Goal: Check status

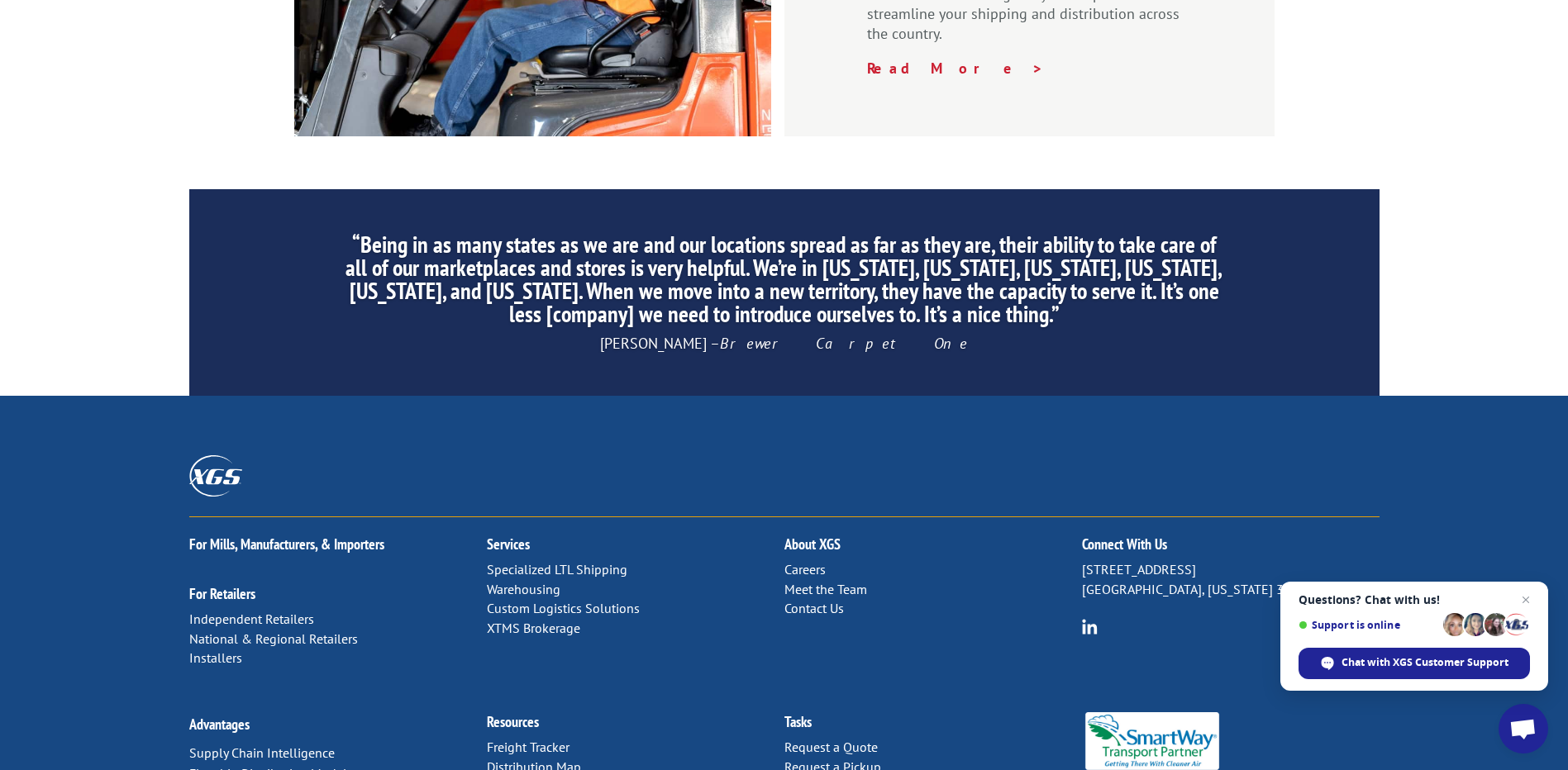
scroll to position [2501, 0]
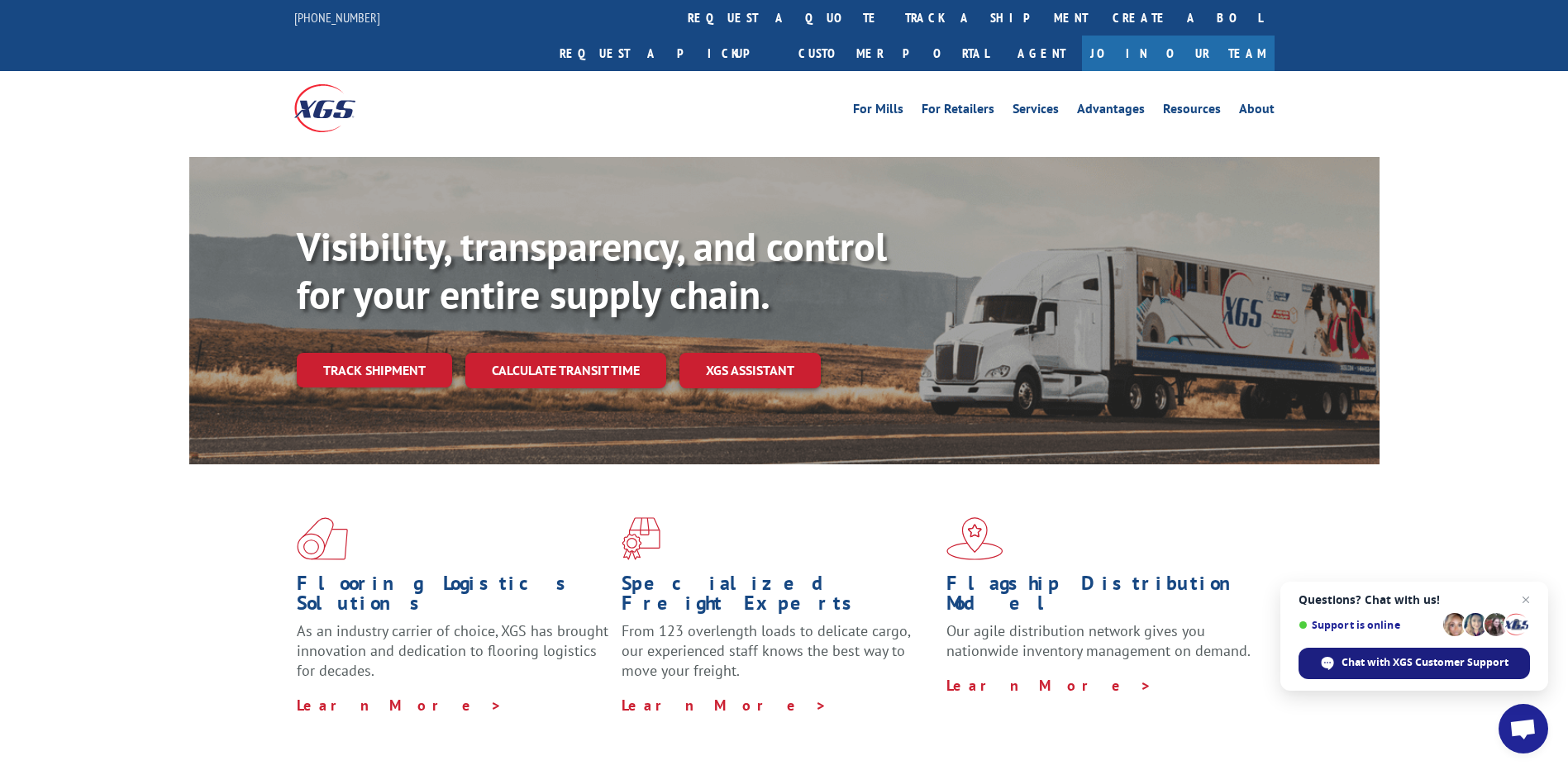
click at [1415, 663] on span "Chat with XGS Customer Support" at bounding box center [1425, 662] width 167 height 15
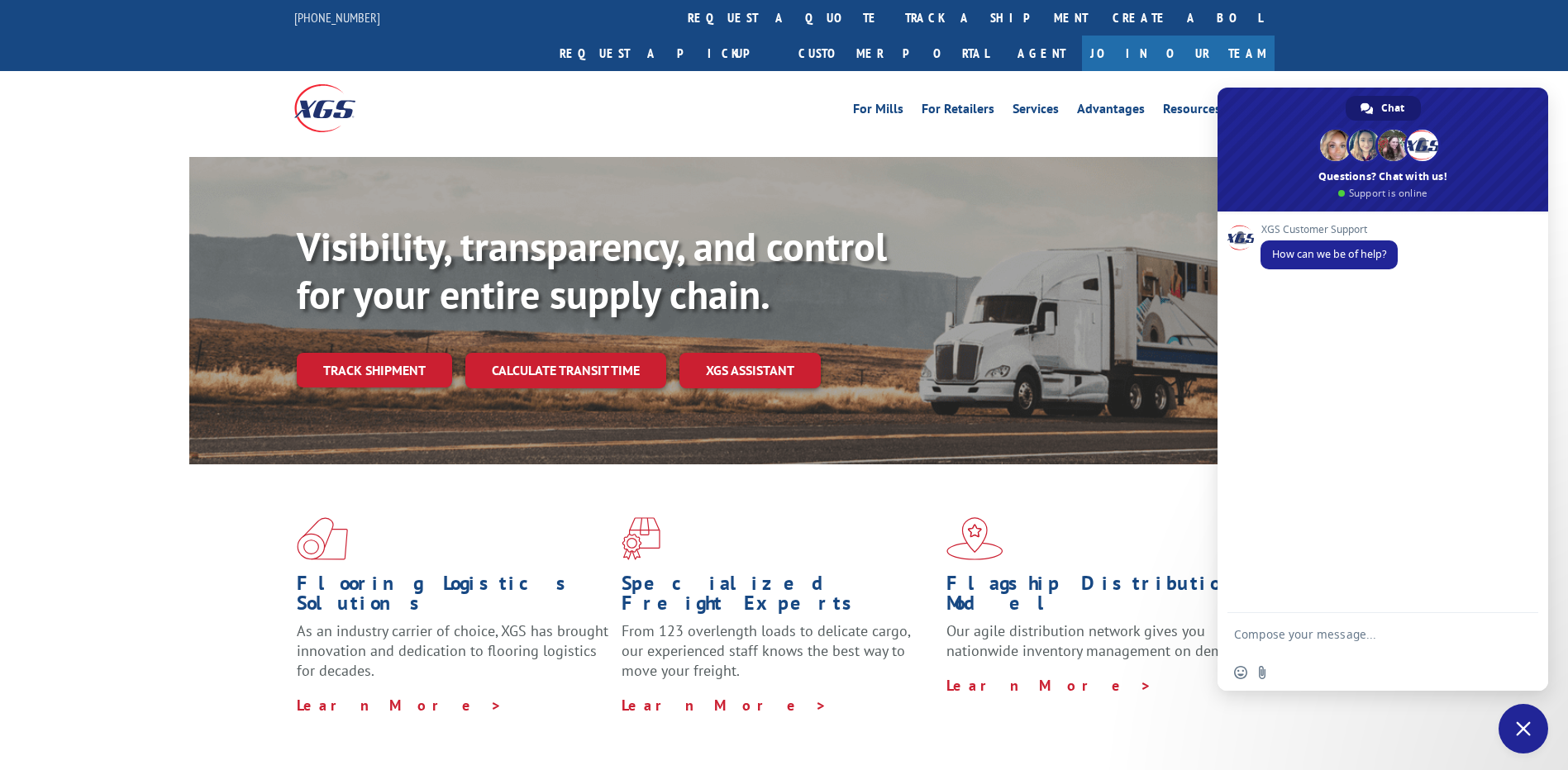
click at [1278, 297] on div "XGS Customer Support How can we be of help?" at bounding box center [1382, 413] width 331 height 402
click at [1279, 635] on textarea "Compose your message..." at bounding box center [1365, 634] width 264 height 41
paste textarea "4826139."
type textarea "BOL #4826139."
click at [1526, 633] on span "Send" at bounding box center [1518, 634] width 28 height 28
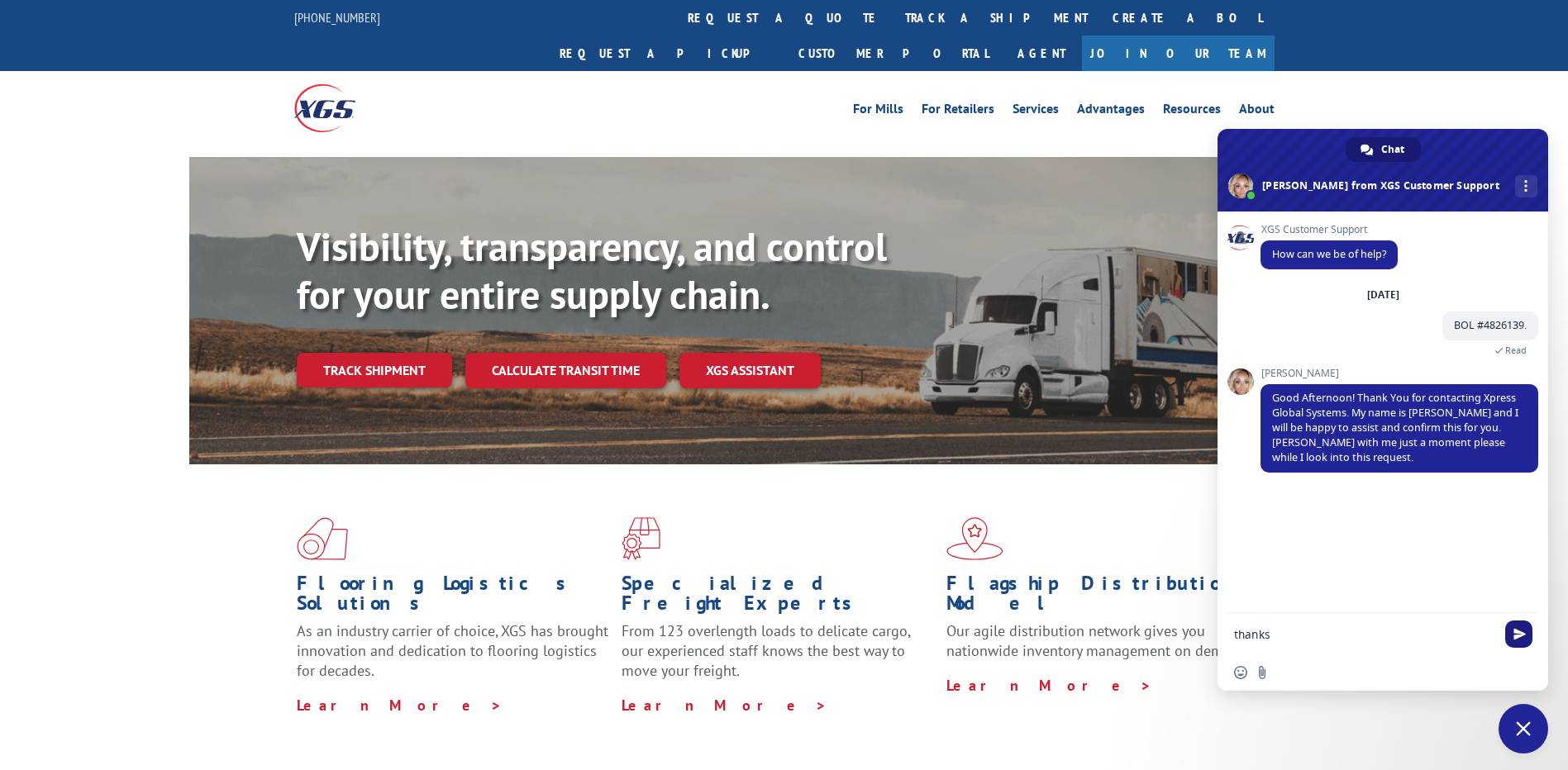
type textarea "thanks"
click at [1525, 630] on span "Send" at bounding box center [1518, 634] width 28 height 28
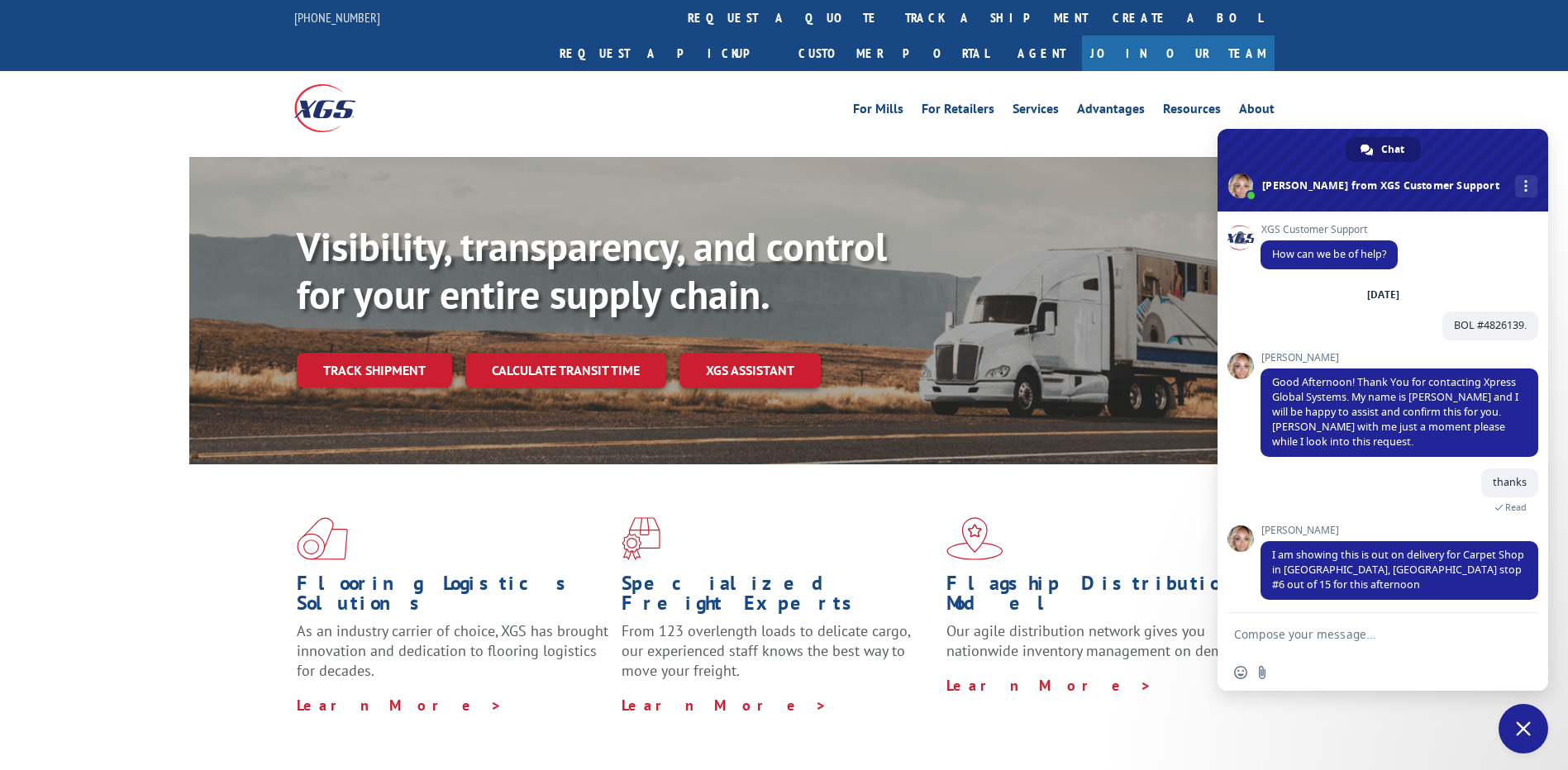
scroll to position [5, 0]
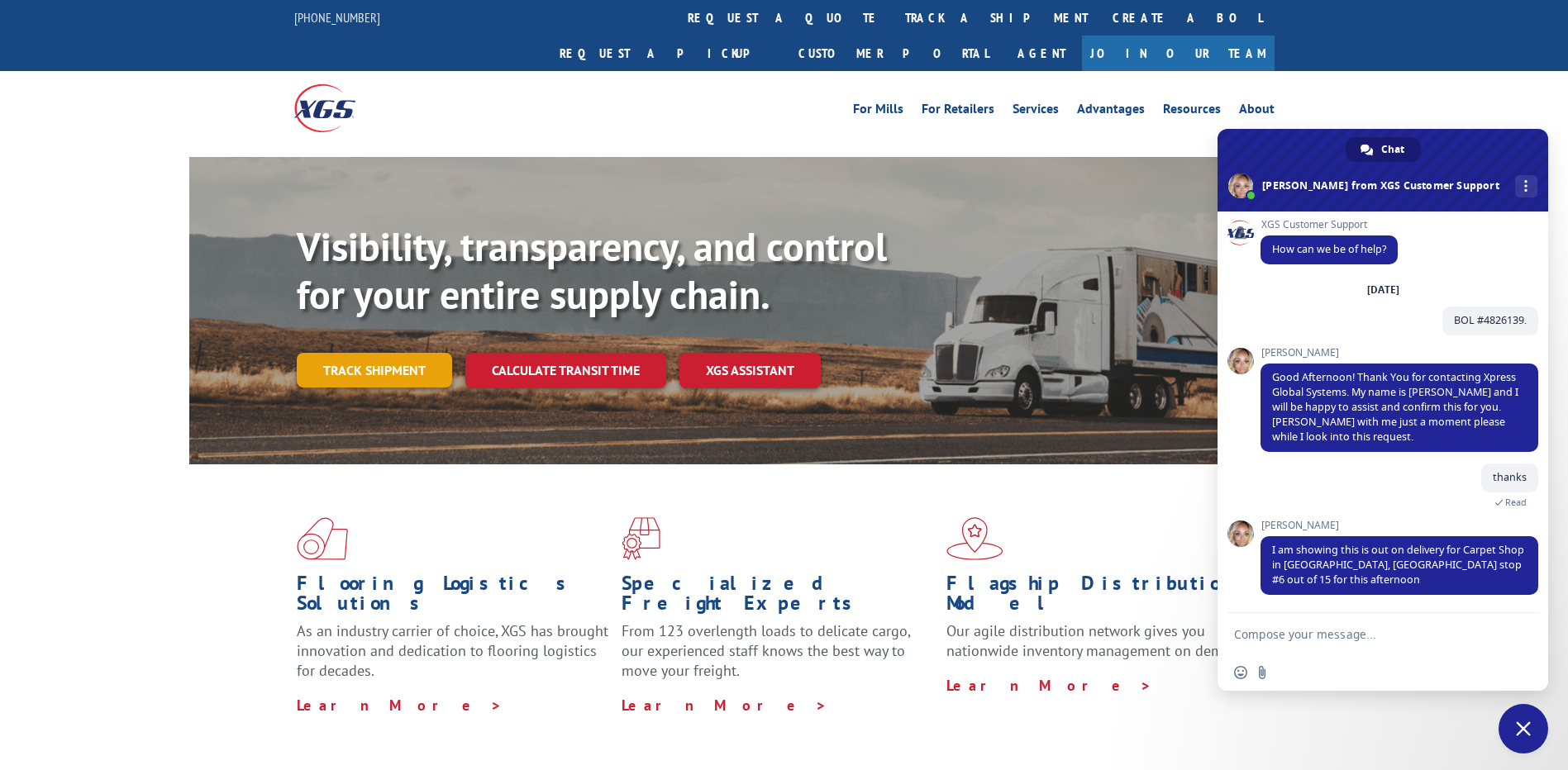
click at [403, 353] on link "Track shipment" at bounding box center [374, 370] width 156 height 35
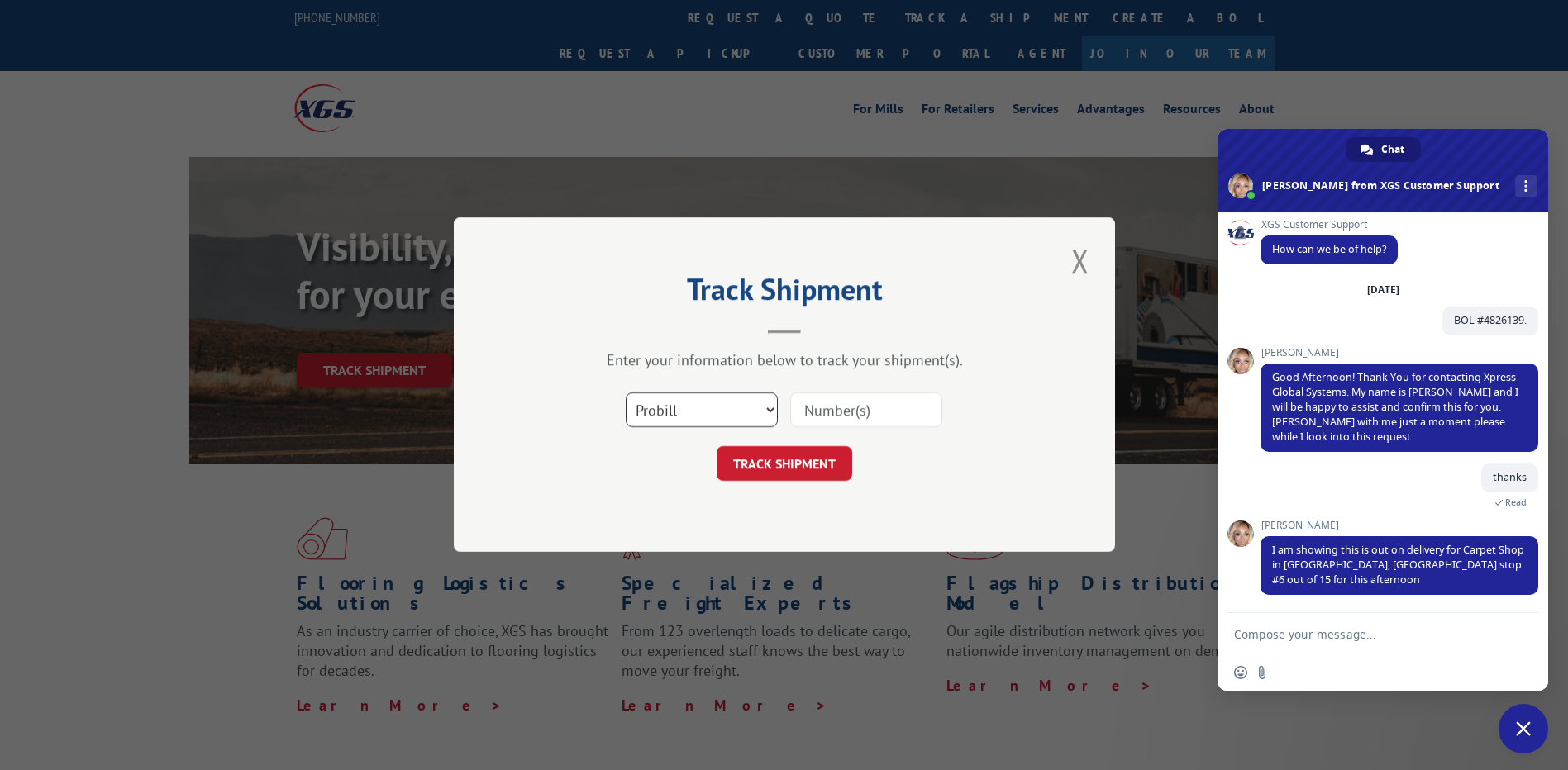
click at [749, 417] on select "Select category... Probill BOL PO" at bounding box center [701, 411] width 152 height 35
select select "bol"
click at [626, 394] on select "Select category... Probill BOL PO" at bounding box center [701, 411] width 152 height 35
paste input "4826139."
type input "4826139"
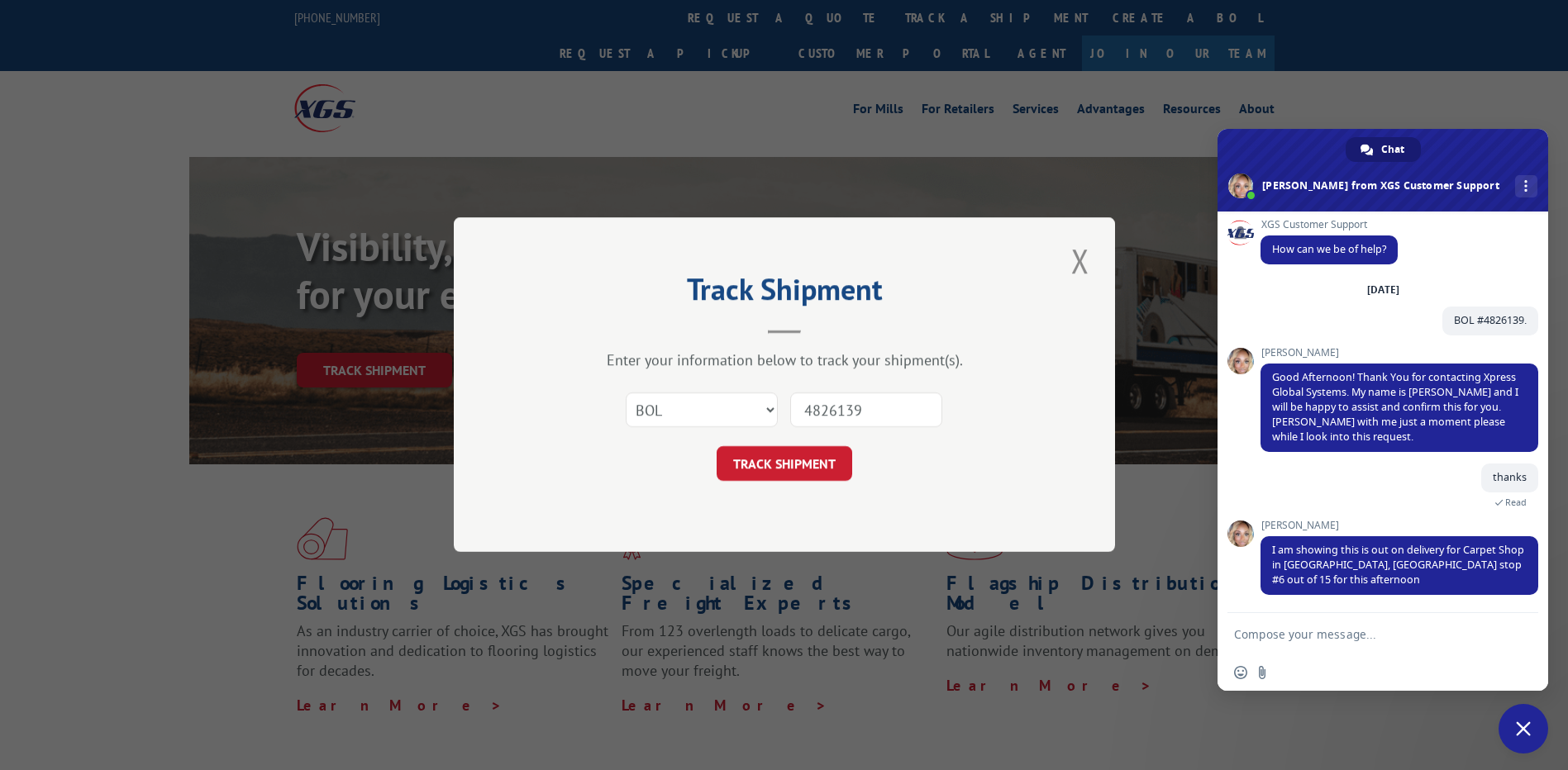
click at [766, 480] on button "TRACK SHIPMENT" at bounding box center [784, 464] width 135 height 35
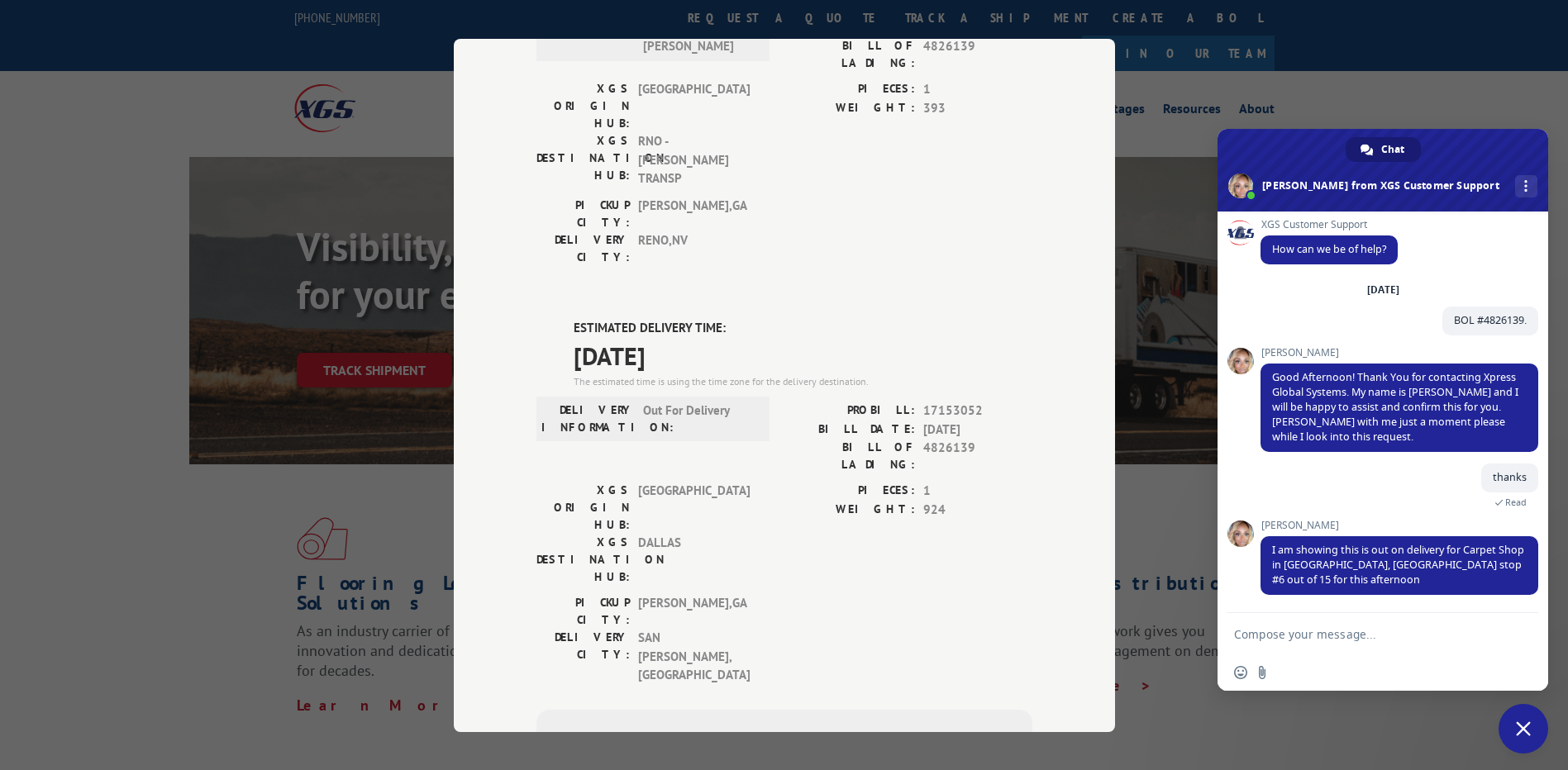
scroll to position [589, 0]
click at [1252, 638] on textarea "Compose your message..." at bounding box center [1365, 634] width 264 height 41
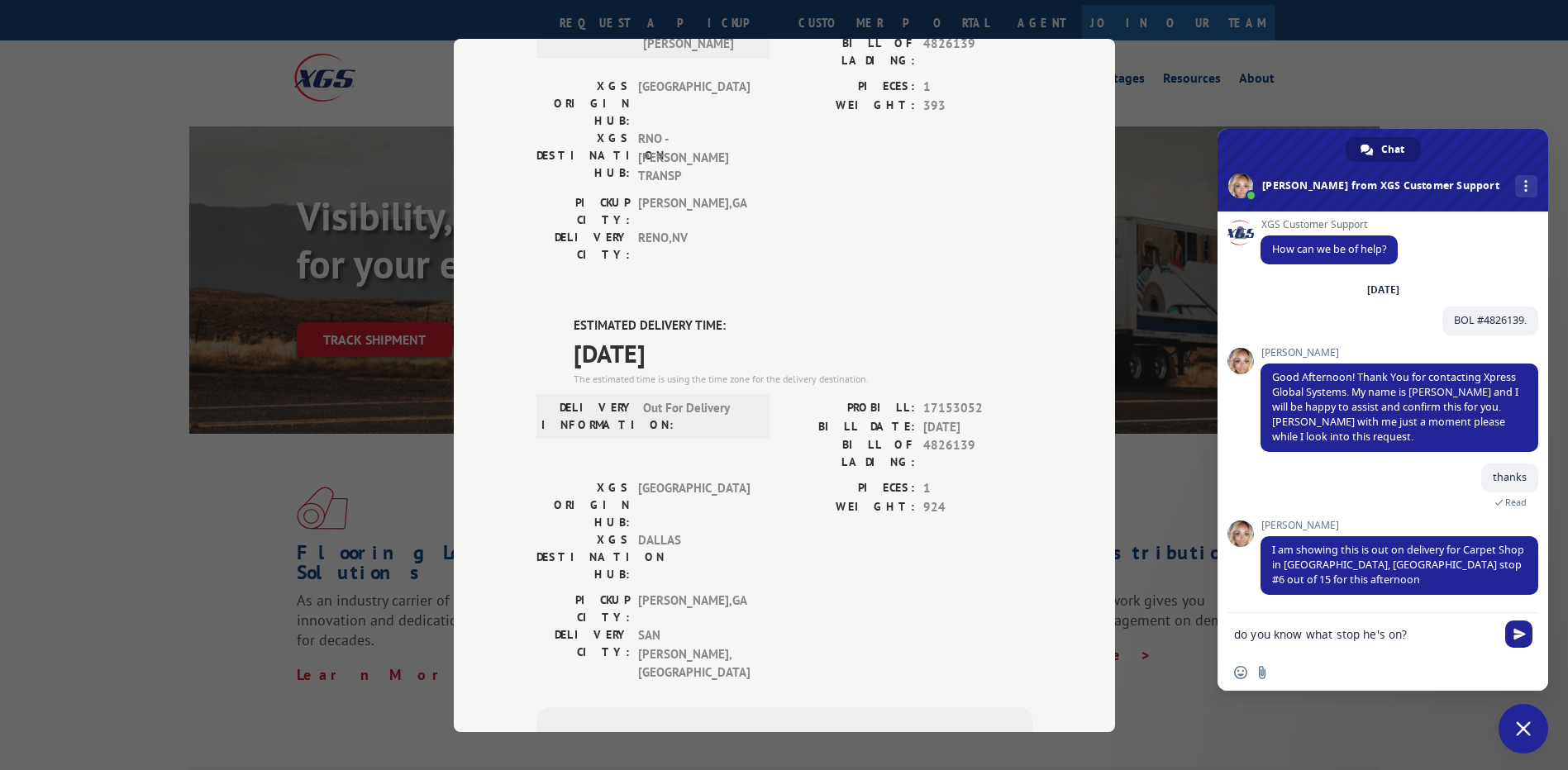
scroll to position [83, 0]
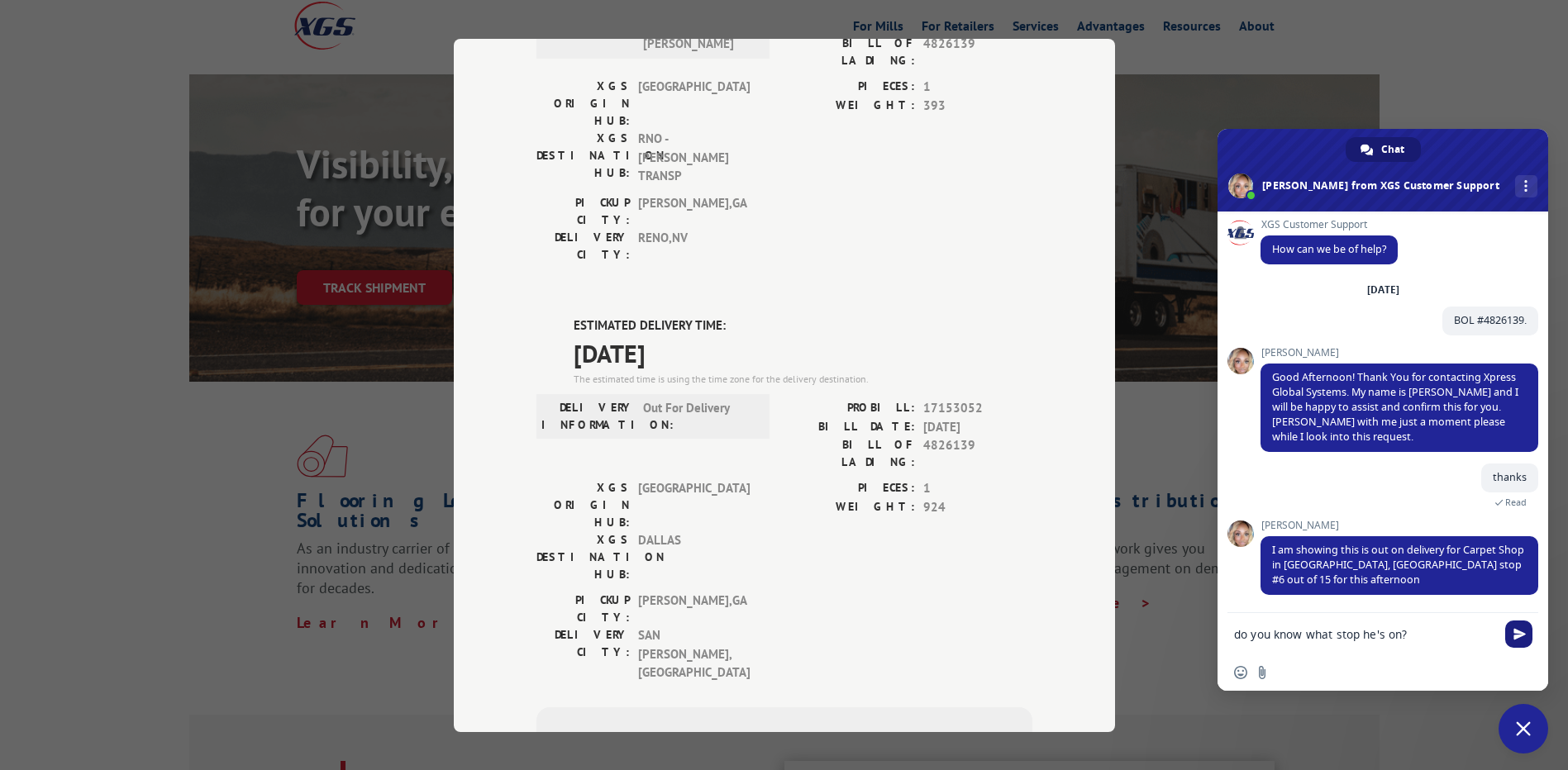
type textarea "do you know what stop he's on?"
click at [1524, 634] on span "Send" at bounding box center [1519, 635] width 12 height 12
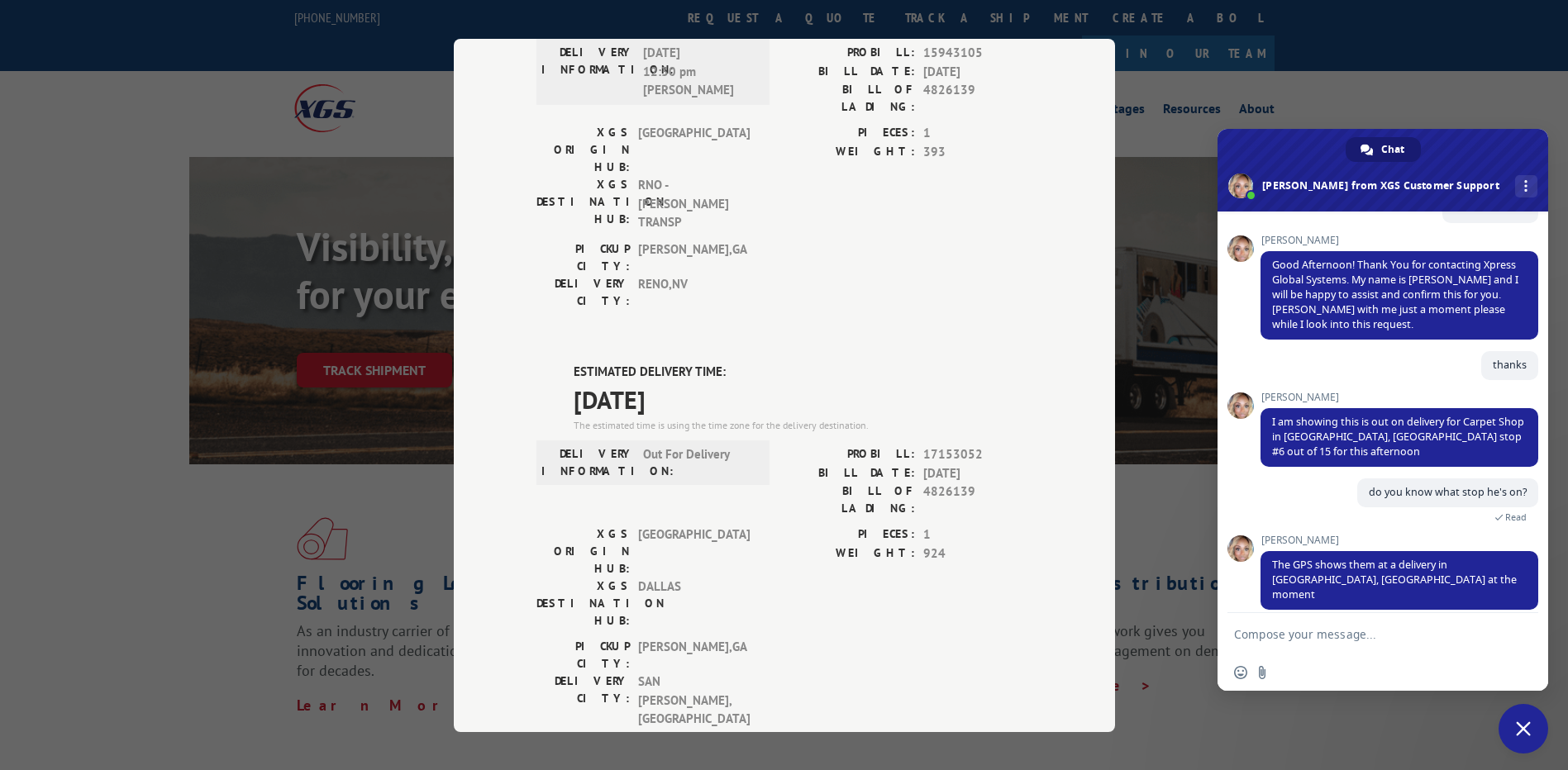
scroll to position [506, 0]
